Goal: Transaction & Acquisition: Purchase product/service

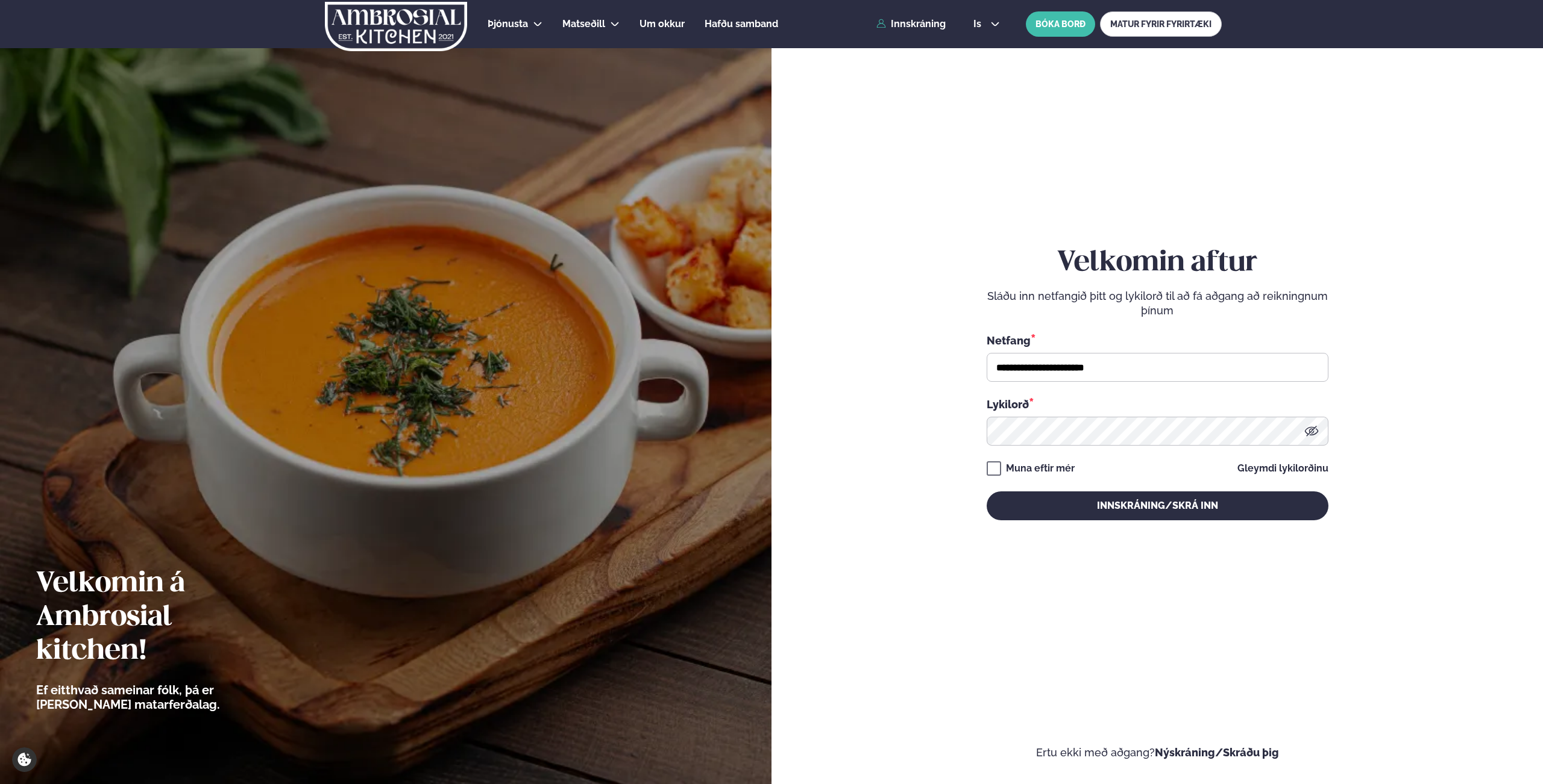
click at [1129, 520] on button "Innskráning/Skrá inn" at bounding box center [1157, 505] width 342 height 29
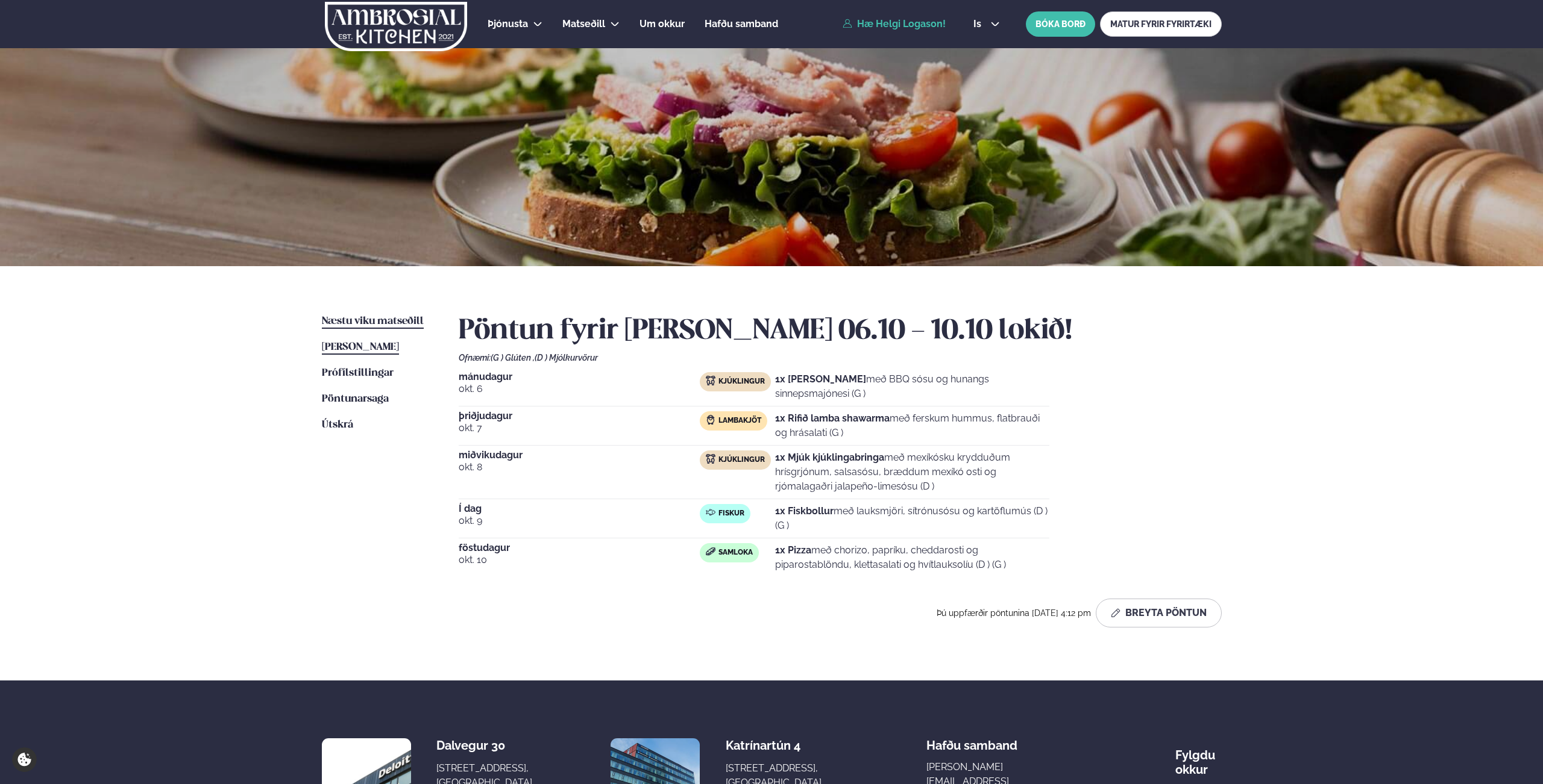
click at [371, 316] on link "Næstu [PERSON_NAME] matseðill Næsta vika" at bounding box center [372, 321] width 102 height 14
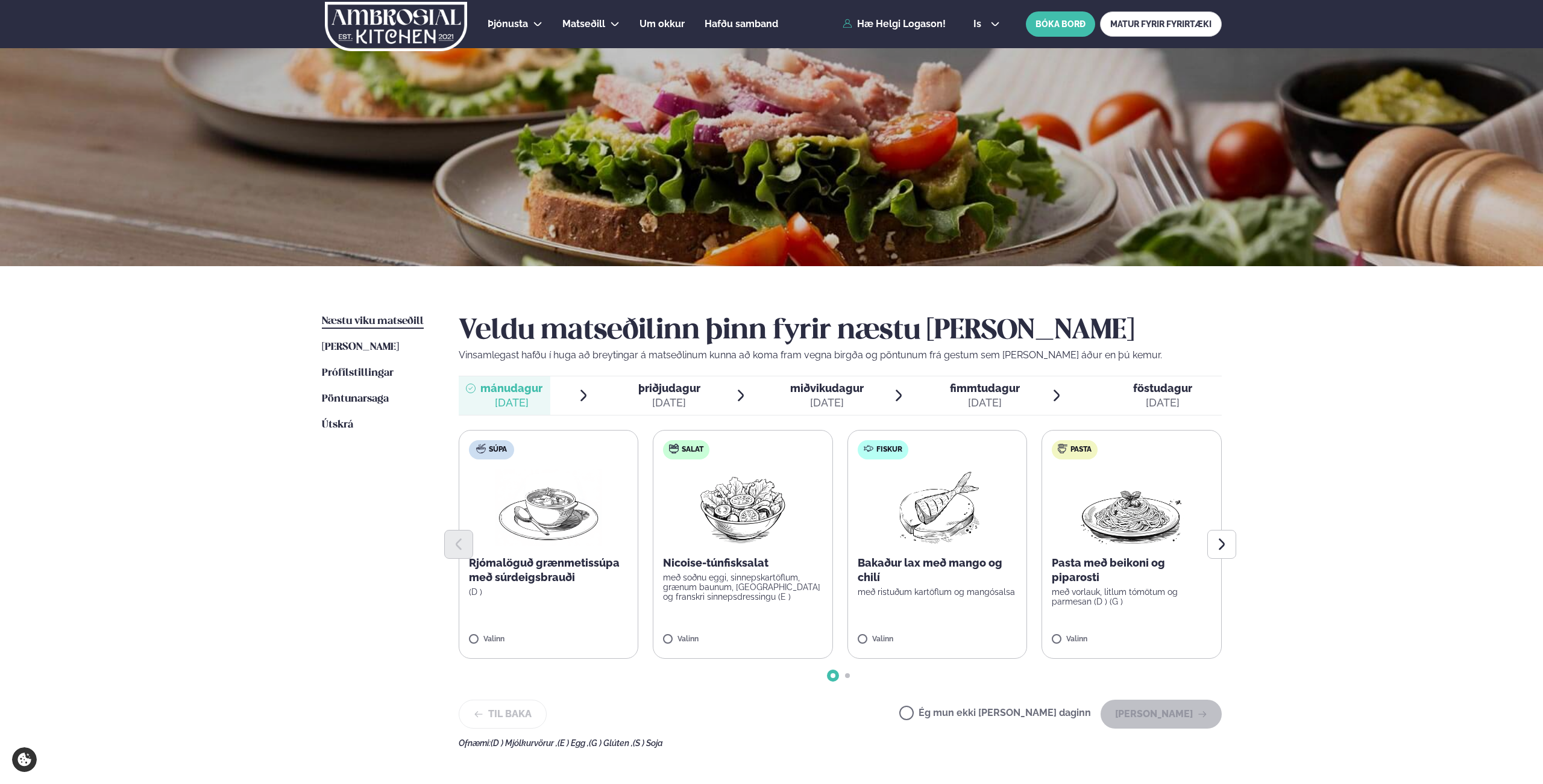
click at [1207, 555] on div at bounding box center [839, 544] width 763 height 29
click at [1216, 547] on icon "Next slide" at bounding box center [1221, 544] width 14 height 14
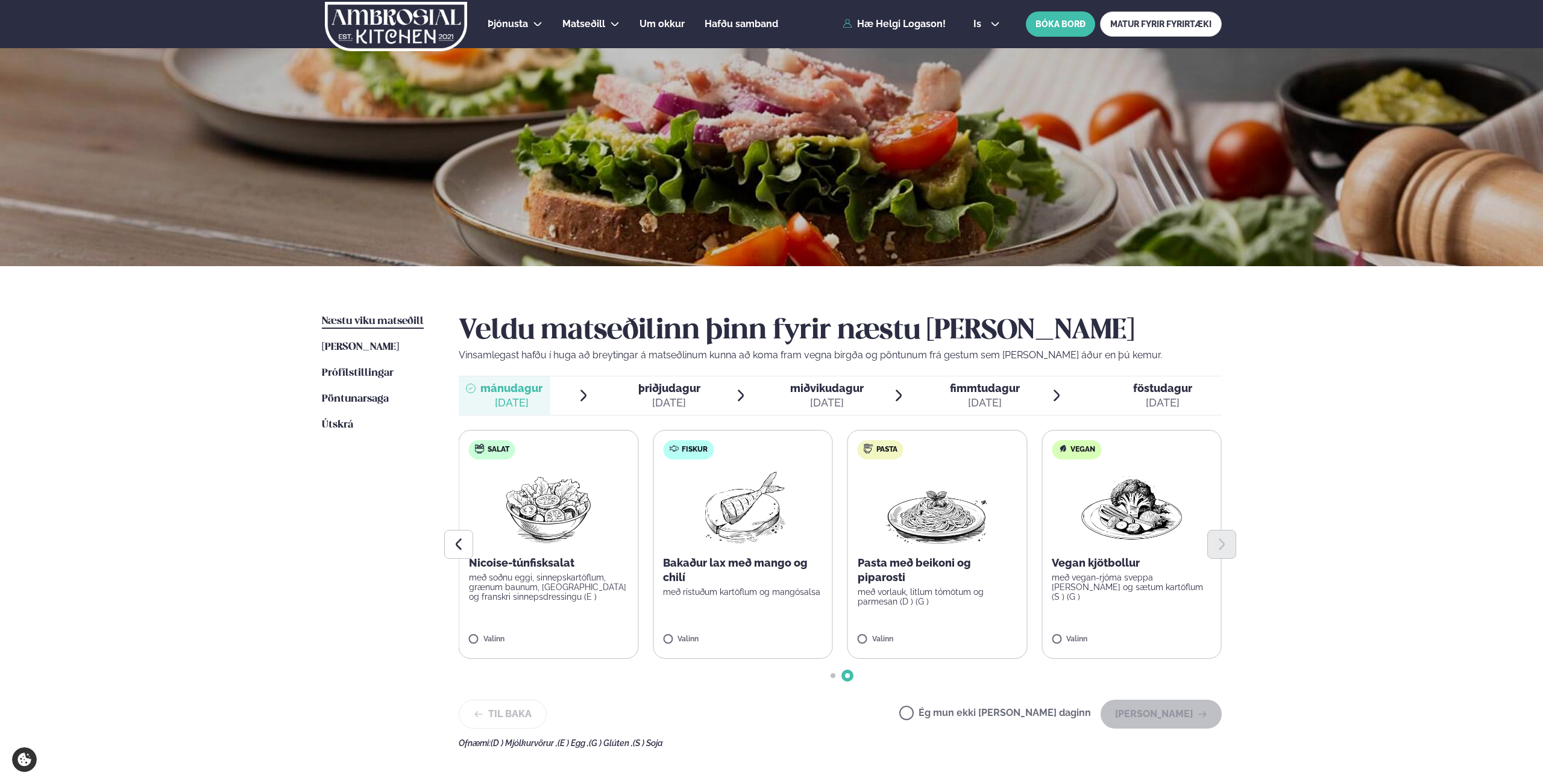
click at [705, 630] on label "Fiskur Bakaður lax með mango og chilí með ristuðum kartöflum og mangósalsa Vali…" at bounding box center [742, 544] width 181 height 229
click at [1144, 709] on button "[PERSON_NAME]" at bounding box center [1160, 714] width 121 height 29
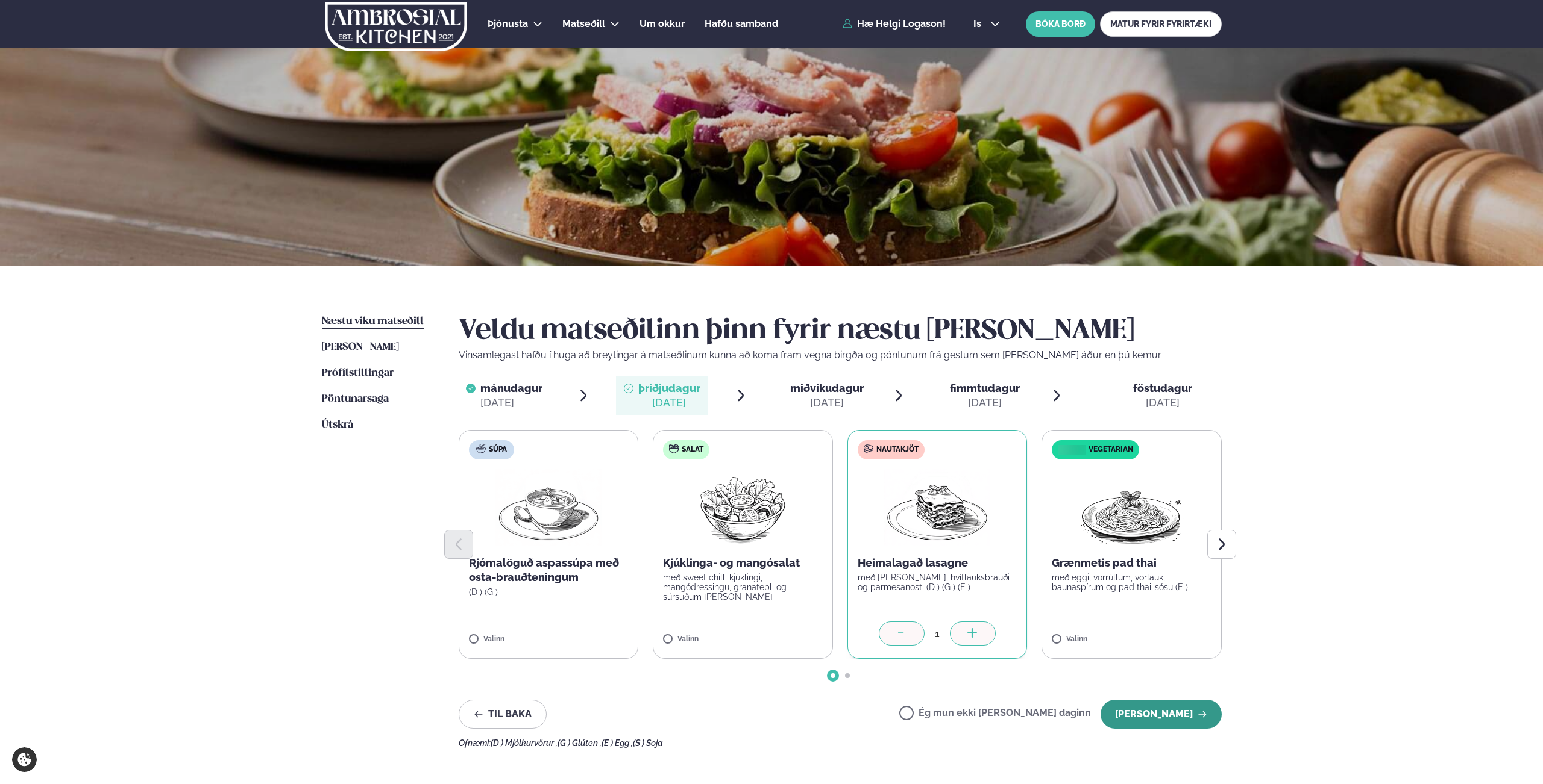
click at [1162, 713] on button "[PERSON_NAME]" at bounding box center [1160, 714] width 121 height 29
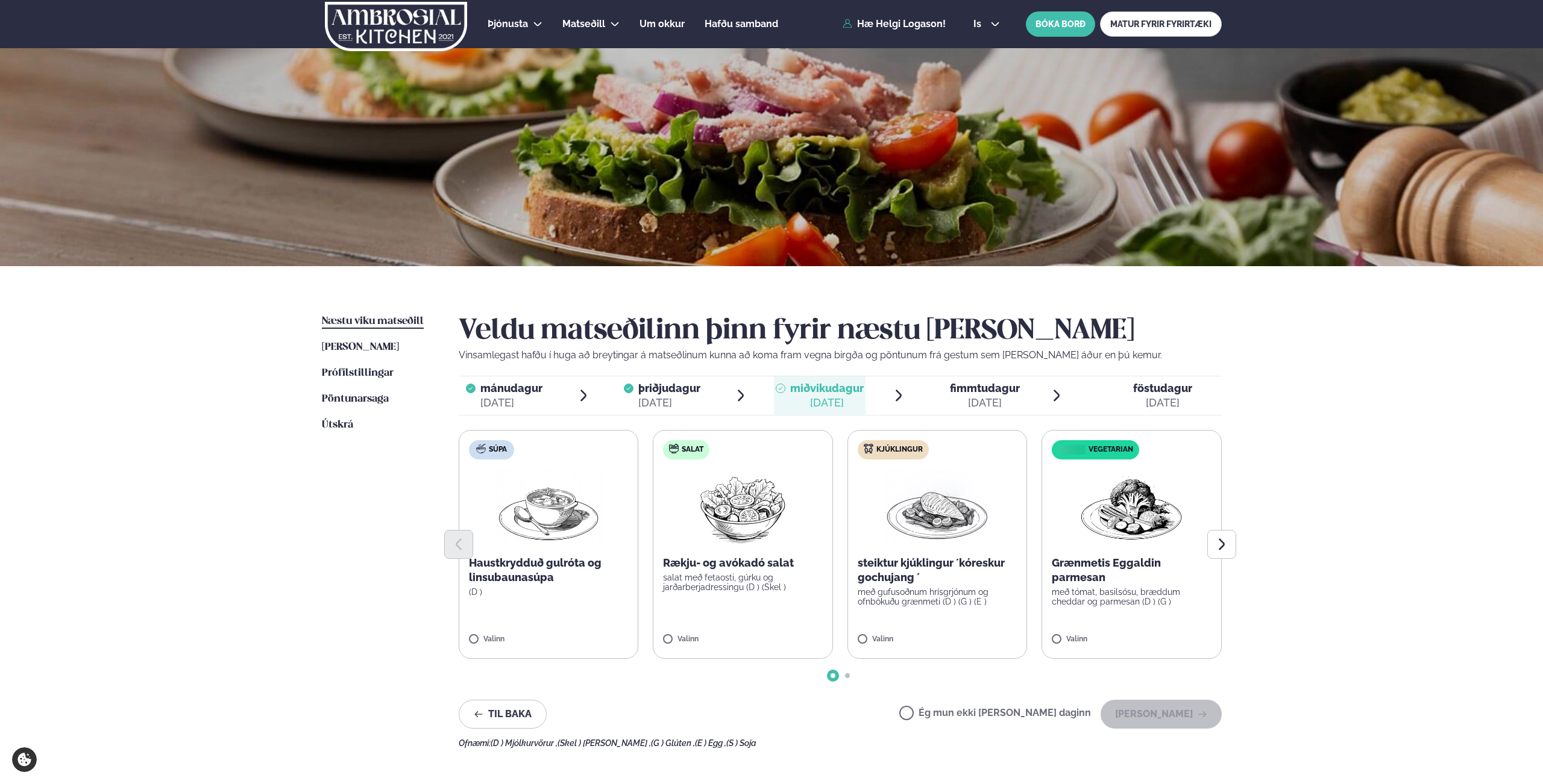
click at [882, 630] on label "Kjúklingur steiktur kjúklingur ´kóreskur gochujang ´ með gufusoðnum hrísgrjónum…" at bounding box center [937, 544] width 181 height 229
click at [1186, 713] on button "[PERSON_NAME]" at bounding box center [1160, 714] width 121 height 29
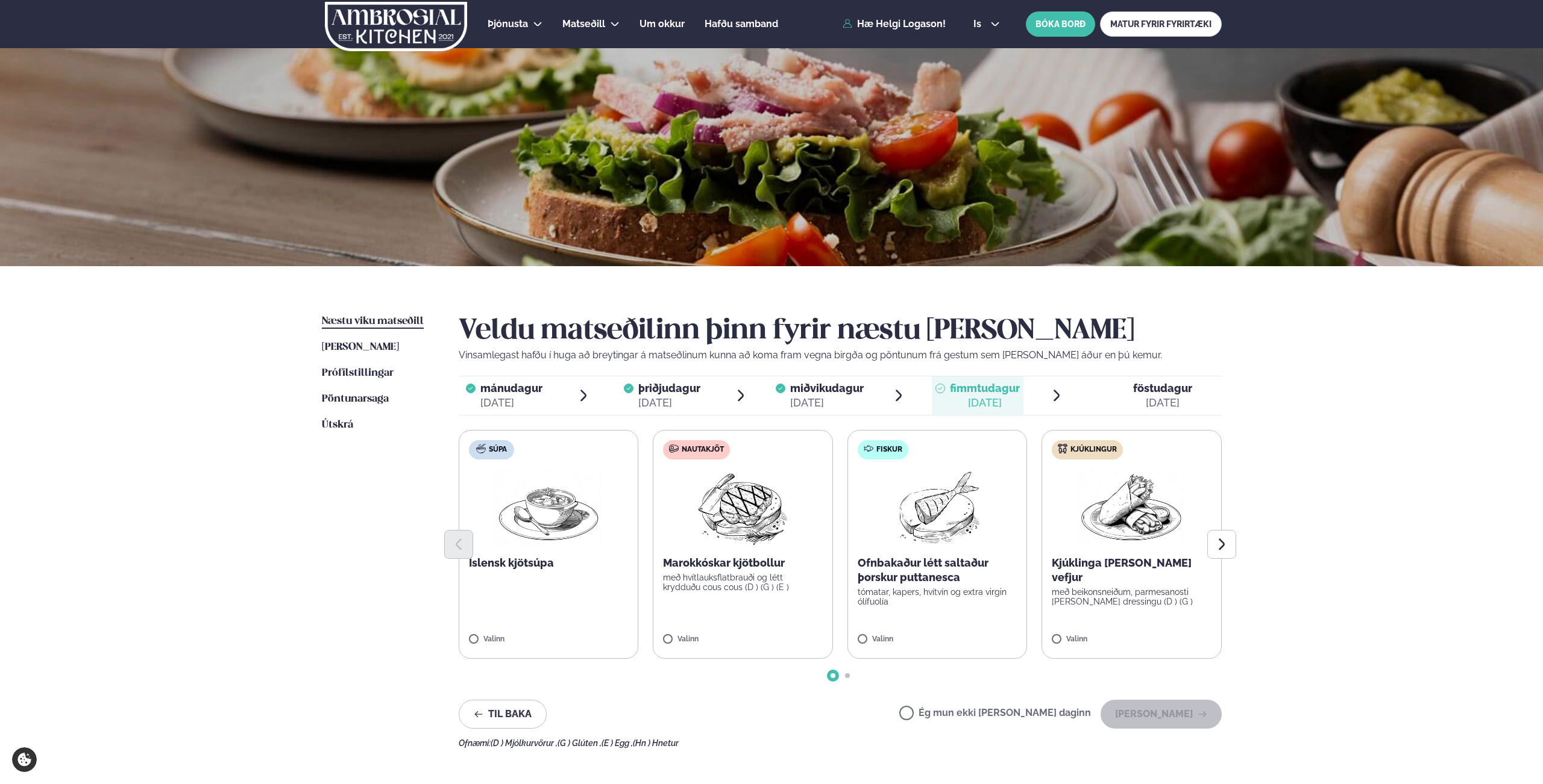
click at [685, 633] on label "Nautakjöt Marokkóskar kjötbollur með hvítlauksflatbrauði og létt krydduðu cous …" at bounding box center [742, 544] width 181 height 229
click at [1142, 711] on button "[PERSON_NAME]" at bounding box center [1160, 714] width 121 height 29
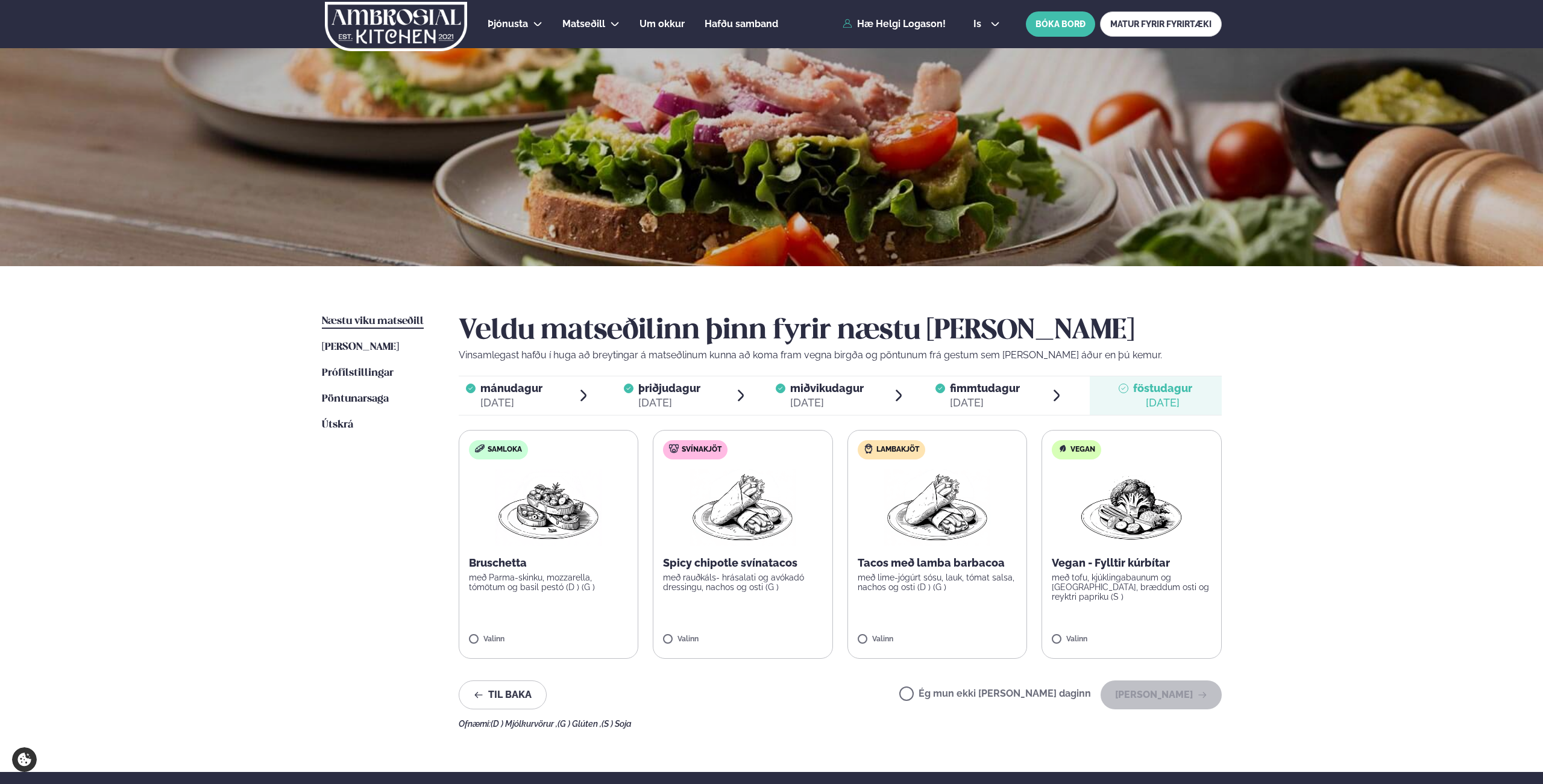
click at [741, 637] on div "Valinn" at bounding box center [742, 640] width 160 height 10
click at [1148, 702] on button "[PERSON_NAME]" at bounding box center [1160, 695] width 121 height 29
